Goal: Task Accomplishment & Management: Manage account settings

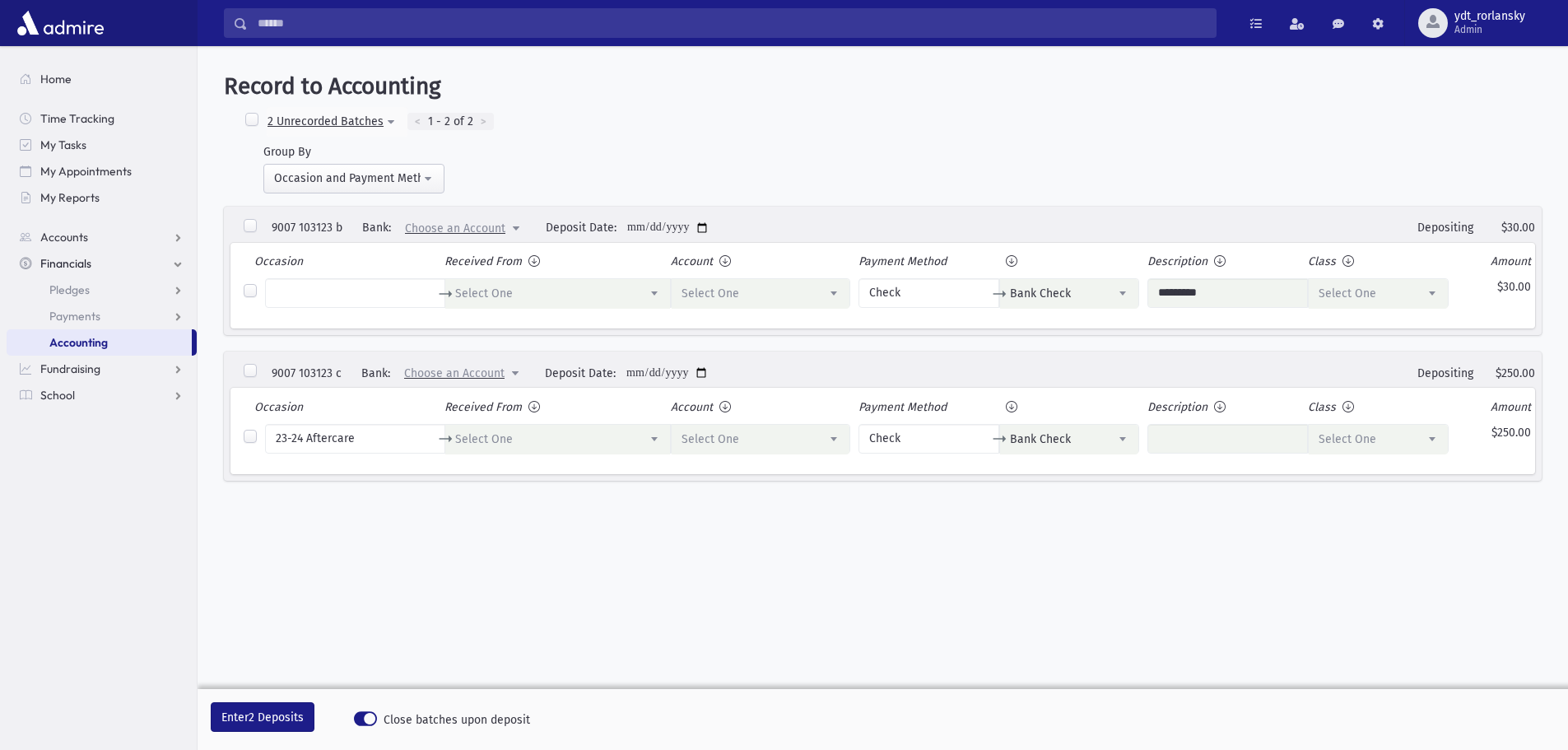
select select "*"
select select
select select "*"
click at [1474, 29] on span "Admin" at bounding box center [1490, 29] width 71 height 13
click at [1492, 234] on link "Manage Logins" at bounding box center [1470, 242] width 132 height 30
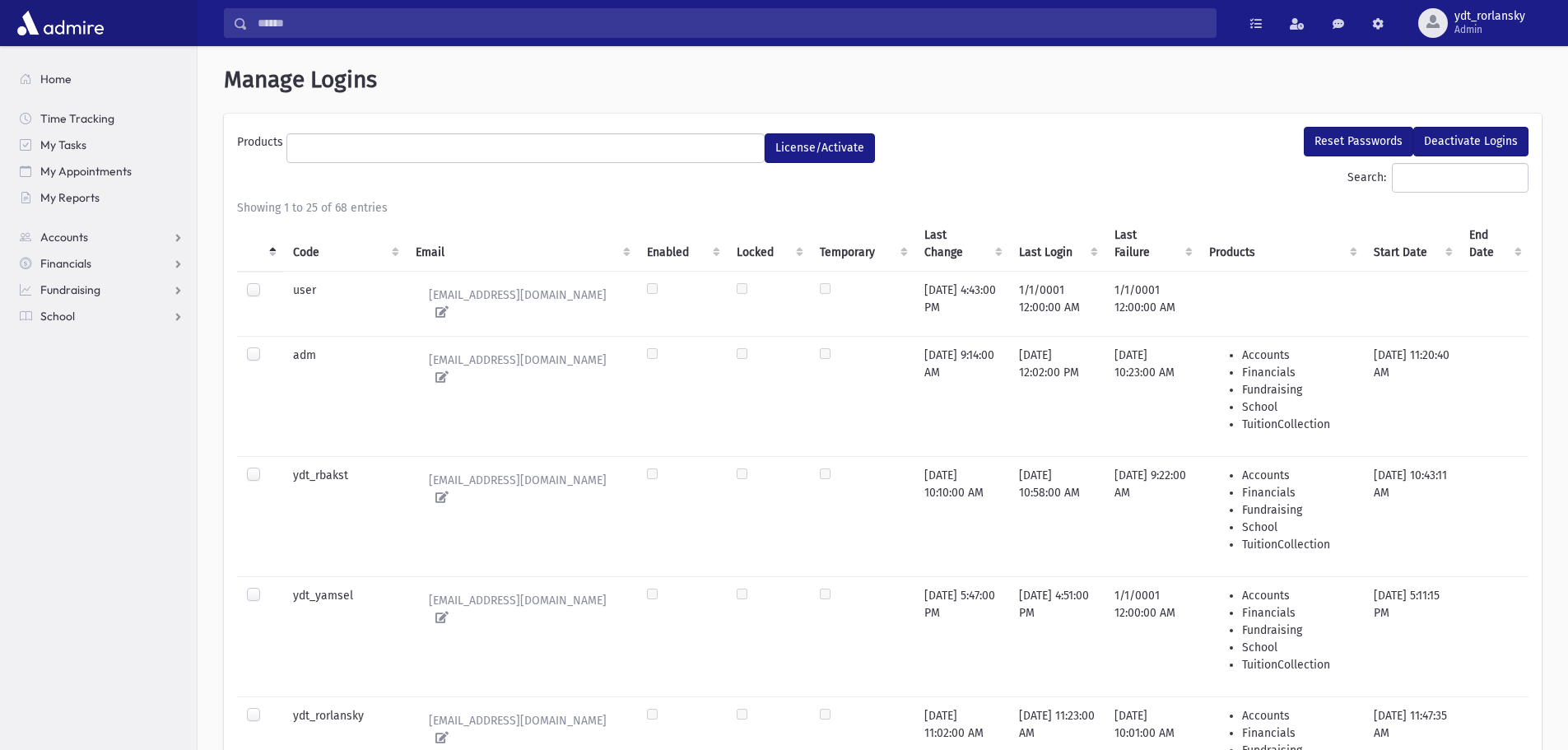
select select
click at [309, 244] on th "Code" at bounding box center [345, 244] width 123 height 55
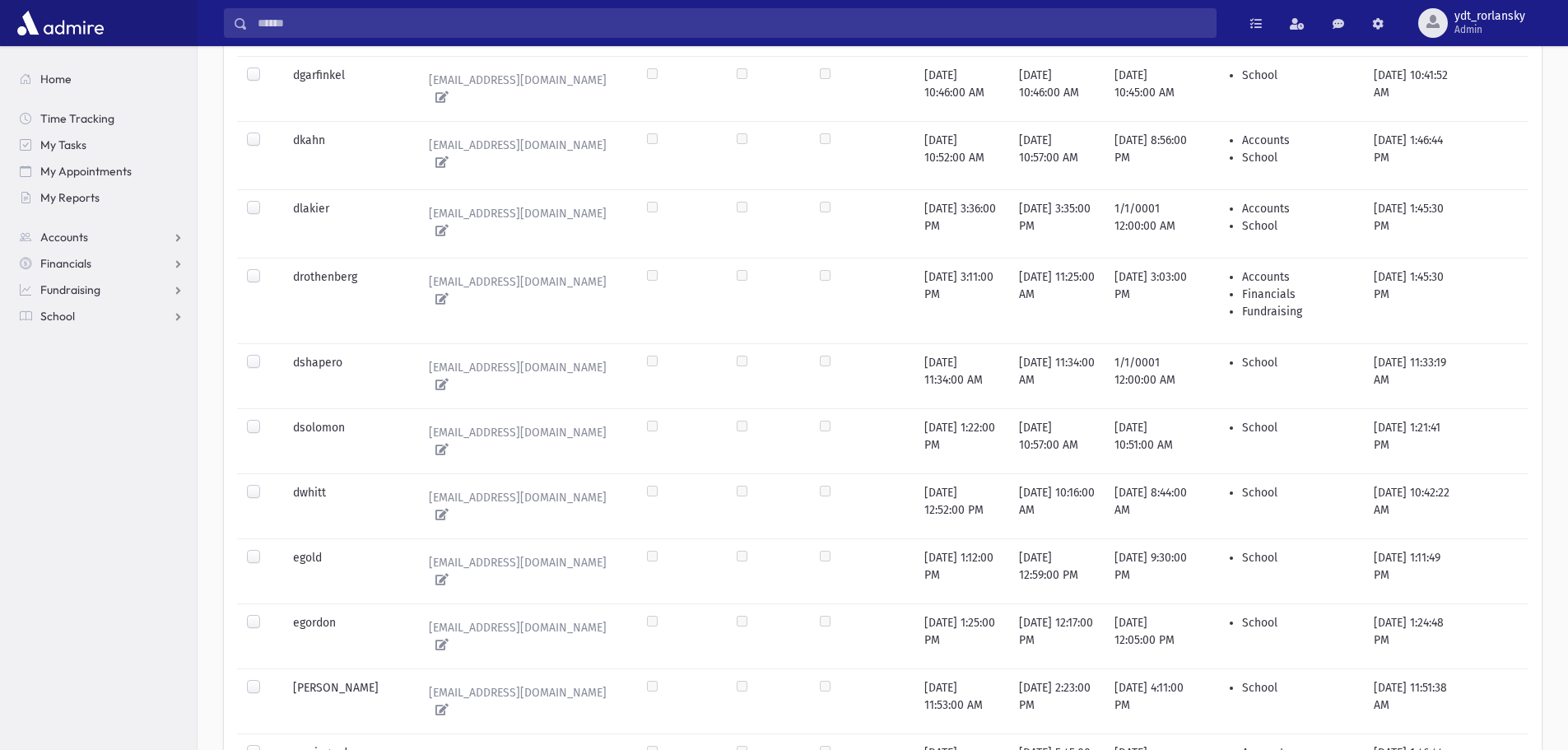
scroll to position [1284, 0]
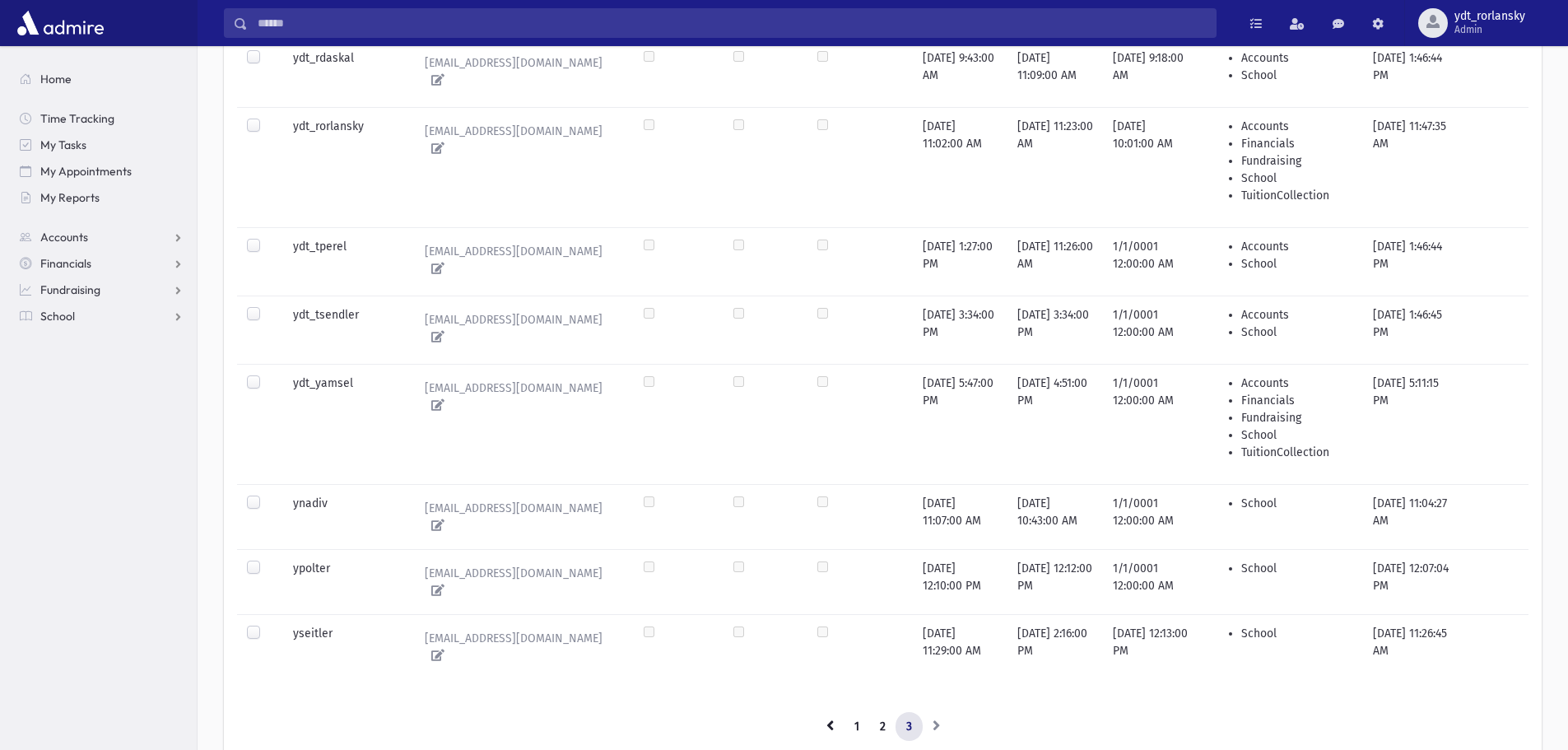
scroll to position [937, 0]
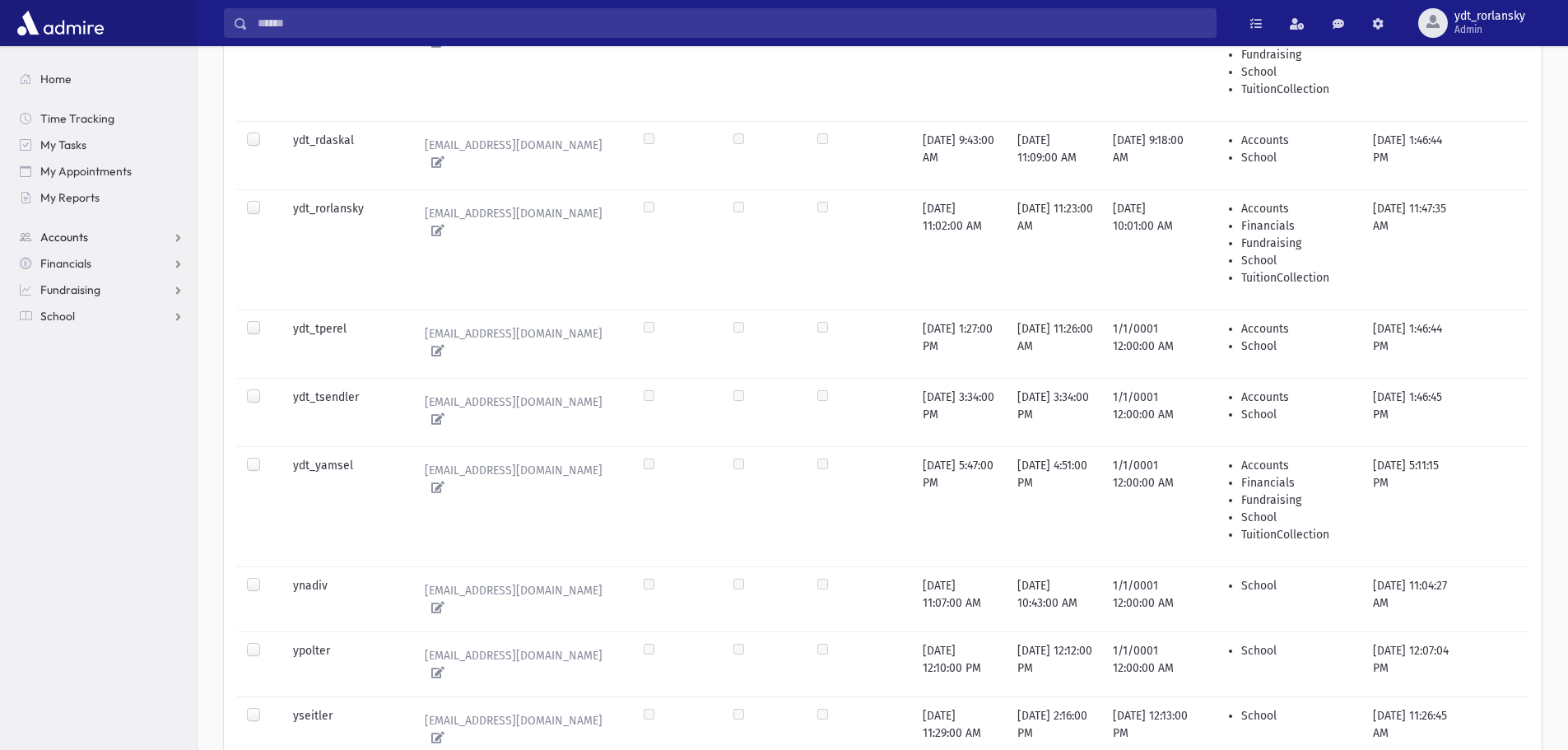
click at [61, 239] on span "Accounts" at bounding box center [64, 236] width 48 height 15
